Goal: Task Accomplishment & Management: Complete application form

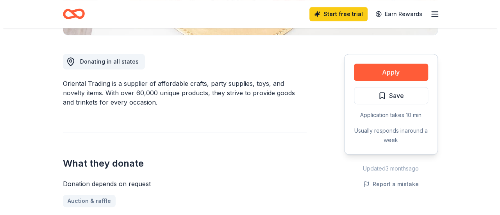
scroll to position [203, 0]
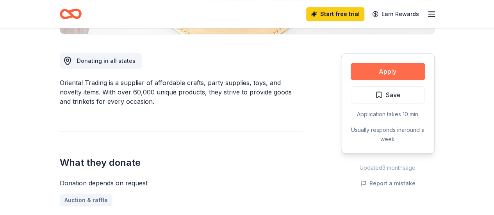
click at [385, 72] on button "Apply" at bounding box center [388, 71] width 74 height 17
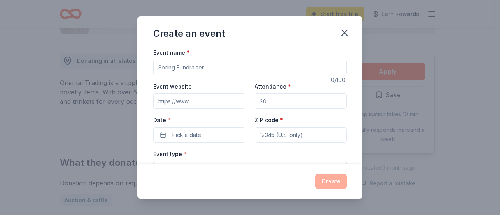
click at [213, 66] on input "Event name *" at bounding box center [250, 68] width 194 height 16
type input "Fall winter workshop"
click at [204, 100] on input "Event website" at bounding box center [199, 101] width 92 height 16
type input "[DOMAIN_NAME]"
click at [270, 100] on input "Attendance *" at bounding box center [301, 101] width 92 height 16
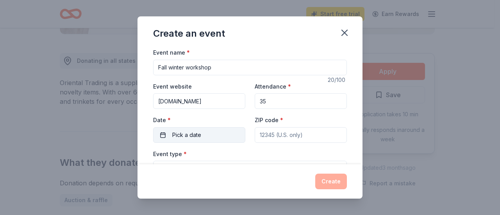
type input "35"
click at [182, 138] on span "Pick a date" at bounding box center [186, 134] width 29 height 9
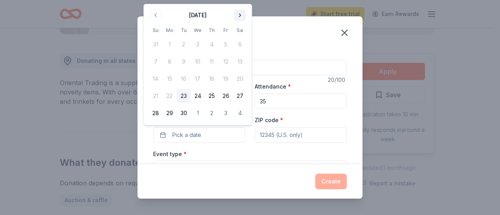
click at [239, 15] on button "Go to next month" at bounding box center [239, 15] width 11 height 11
click at [241, 62] on button "11" at bounding box center [240, 62] width 14 height 14
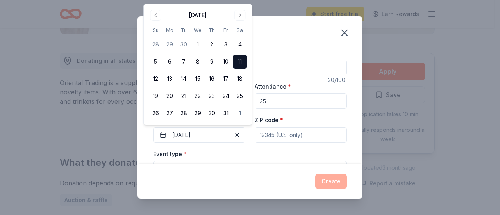
click at [298, 123] on div "ZIP code *" at bounding box center [301, 129] width 92 height 28
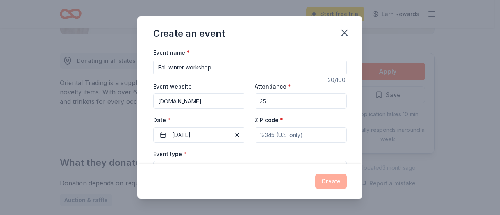
click at [276, 140] on input "ZIP code *" at bounding box center [301, 135] width 92 height 16
type input "75126"
type input "P.O. Box 640"
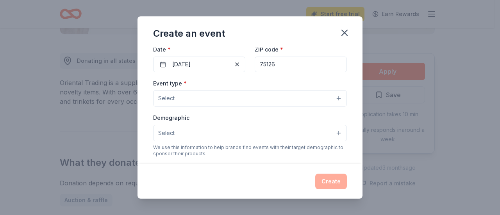
scroll to position [72, 0]
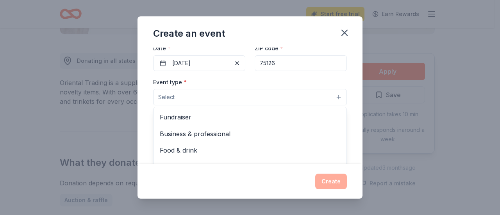
click at [333, 97] on button "Select" at bounding box center [250, 97] width 194 height 16
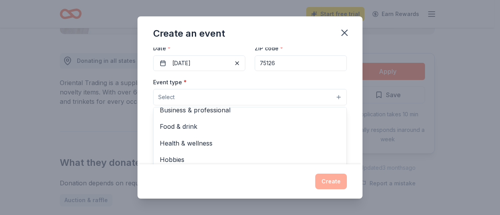
scroll to position [26, 0]
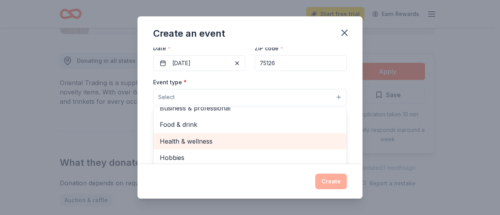
click at [223, 143] on span "Health & wellness" at bounding box center [250, 141] width 180 height 10
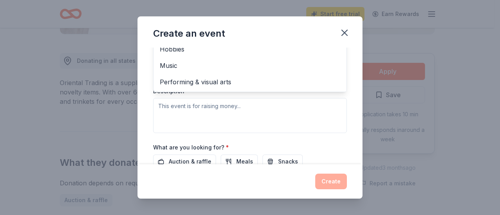
scroll to position [184, 0]
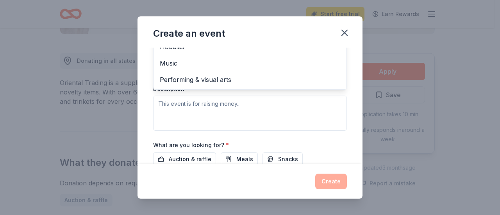
click at [256, 110] on div "Event type * Health & wellness Fundraiser Business & professional Food & drink …" at bounding box center [250, 48] width 194 height 165
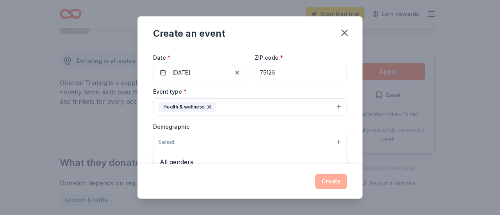
click at [335, 141] on button "Select" at bounding box center [250, 142] width 194 height 16
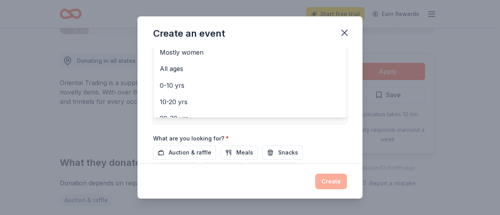
scroll to position [11, 0]
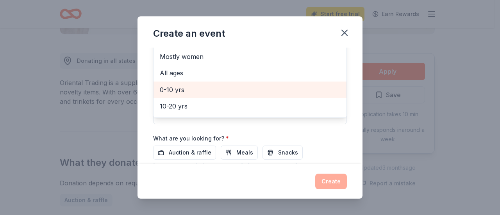
click at [186, 86] on span "0-10 yrs" at bounding box center [250, 90] width 180 height 10
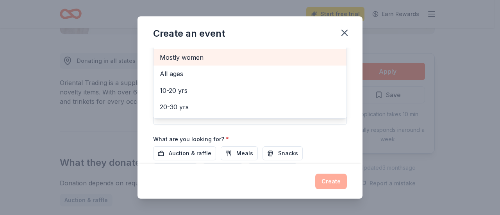
scroll to position [189, 0]
click at [333, 59] on div "Mostly women" at bounding box center [250, 58] width 193 height 16
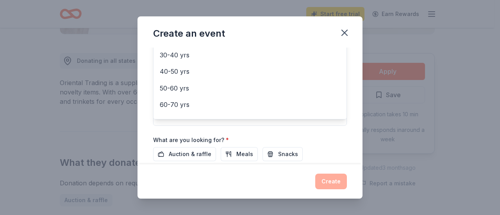
scroll to position [92, 0]
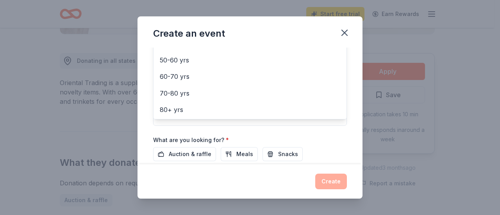
click at [494, 81] on div "Create an event Event name * Fall winter workshop 20 /100 Event website [DOMAIN…" at bounding box center [250, 107] width 500 height 215
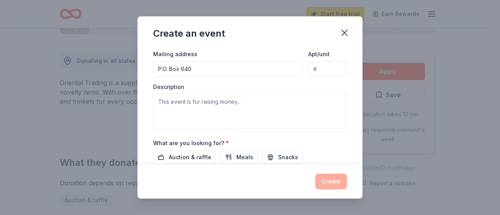
scroll to position [188, 0]
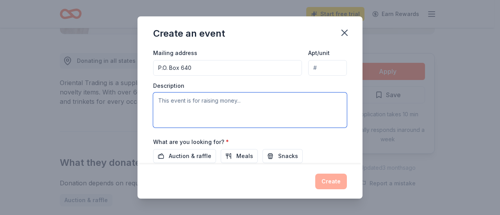
click at [170, 100] on textarea at bounding box center [250, 110] width 194 height 35
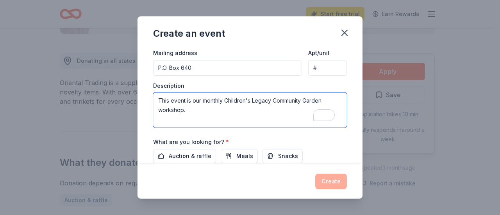
type textarea "This event is our monthly Children's Legacy Community Garden workshop."
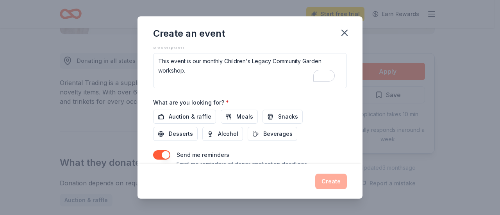
scroll to position [225, 0]
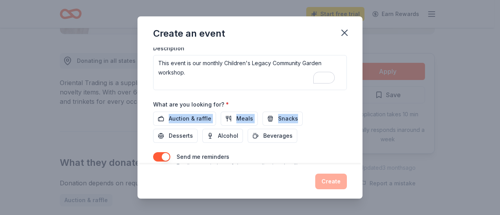
drag, startPoint x: 356, startPoint y: 135, endPoint x: 354, endPoint y: 106, distance: 28.7
click at [354, 106] on div "Event name * Fall winter workshop 20 /100 Event website [DOMAIN_NAME] Attendanc…" at bounding box center [250, 106] width 225 height 117
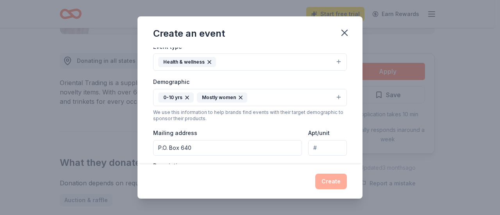
scroll to position [111, 0]
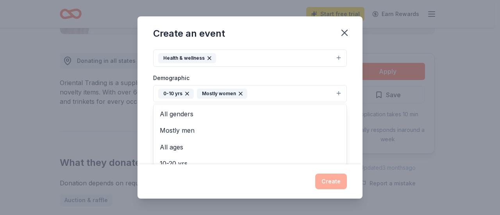
click at [241, 94] on icon "button" at bounding box center [240, 93] width 3 height 3
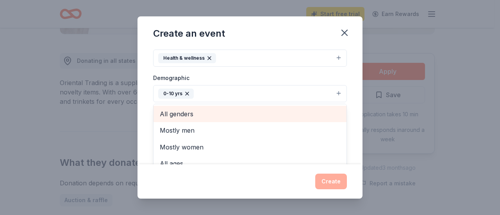
click at [196, 111] on span "All genders" at bounding box center [250, 114] width 180 height 10
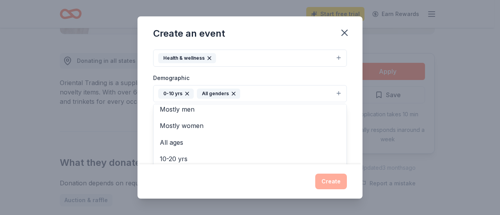
scroll to position [0, 0]
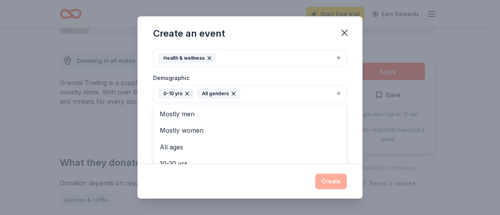
click at [347, 97] on div "Event name * Fall winter workshop 20 /100 Event website [DOMAIN_NAME] Attendanc…" at bounding box center [250, 106] width 225 height 117
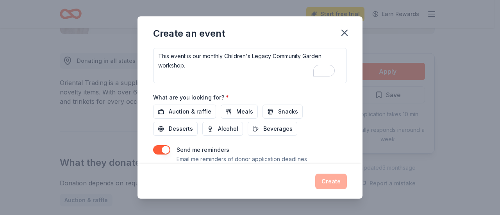
scroll to position [234, 0]
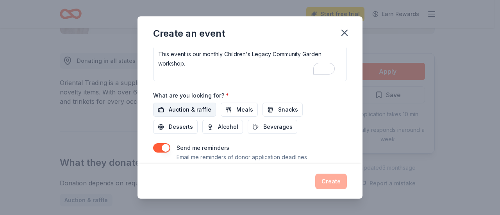
click at [194, 108] on span "Auction & raffle" at bounding box center [190, 109] width 43 height 9
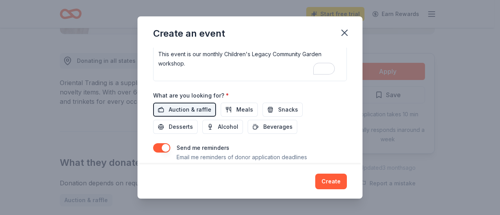
scroll to position [256, 0]
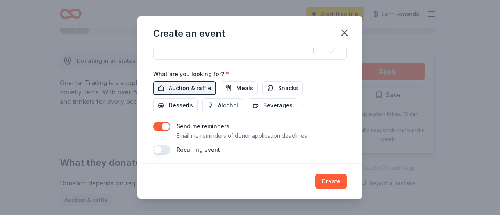
click at [161, 150] on button "button" at bounding box center [161, 149] width 17 height 9
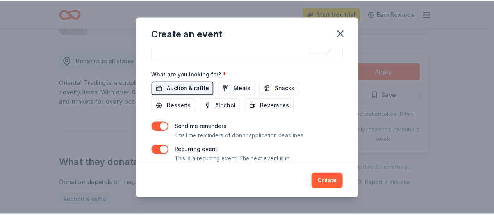
scroll to position [284, 0]
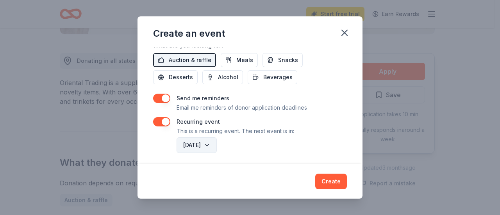
click at [217, 141] on button "[DATE]" at bounding box center [197, 146] width 40 height 16
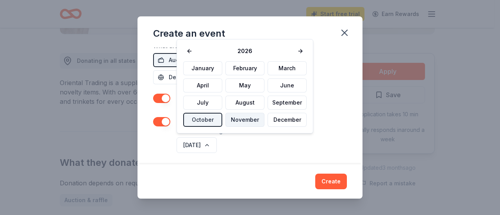
click at [248, 115] on button "November" at bounding box center [244, 120] width 39 height 14
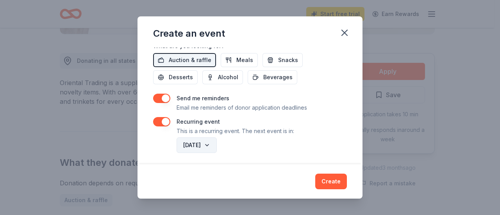
click at [217, 140] on button "[DATE]" at bounding box center [197, 146] width 40 height 16
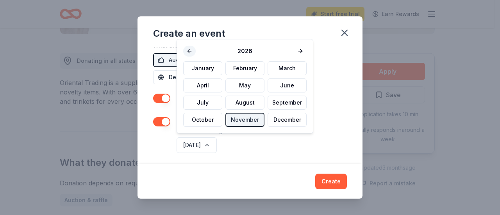
click at [189, 54] on button at bounding box center [189, 51] width 13 height 11
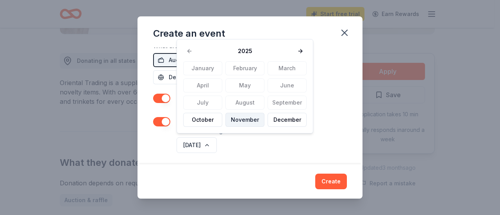
click at [245, 118] on button "November" at bounding box center [244, 120] width 39 height 14
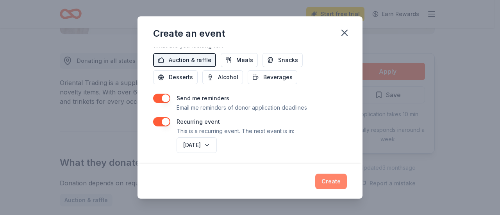
click at [334, 184] on button "Create" at bounding box center [331, 182] width 32 height 16
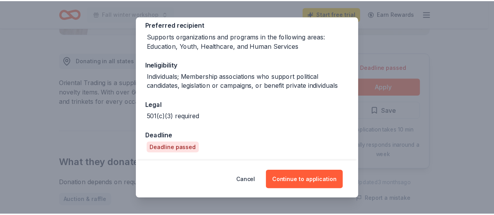
scroll to position [122, 0]
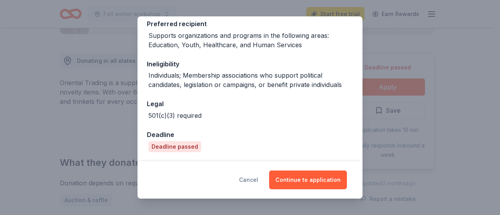
click at [258, 184] on button "Cancel" at bounding box center [248, 180] width 19 height 19
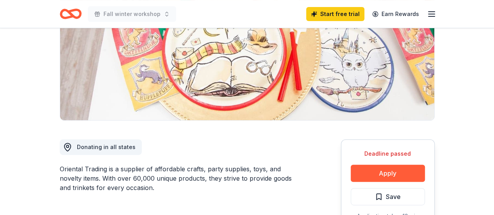
scroll to position [0, 0]
